Goal: Information Seeking & Learning: Learn about a topic

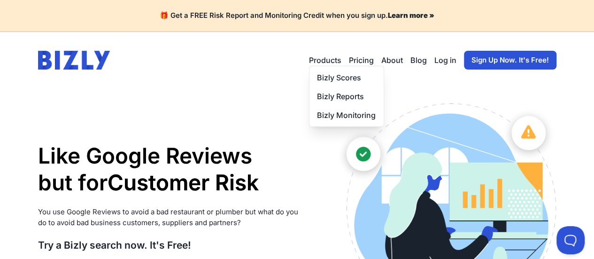
click at [333, 63] on button "Products" at bounding box center [325, 59] width 32 height 11
click at [332, 72] on link "Bizly Scores" at bounding box center [346, 77] width 74 height 19
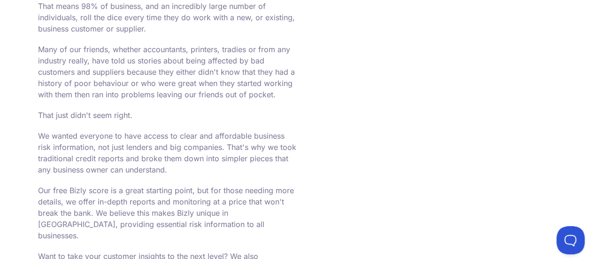
scroll to position [2958, 0]
